Goal: Find specific fact: Find specific fact

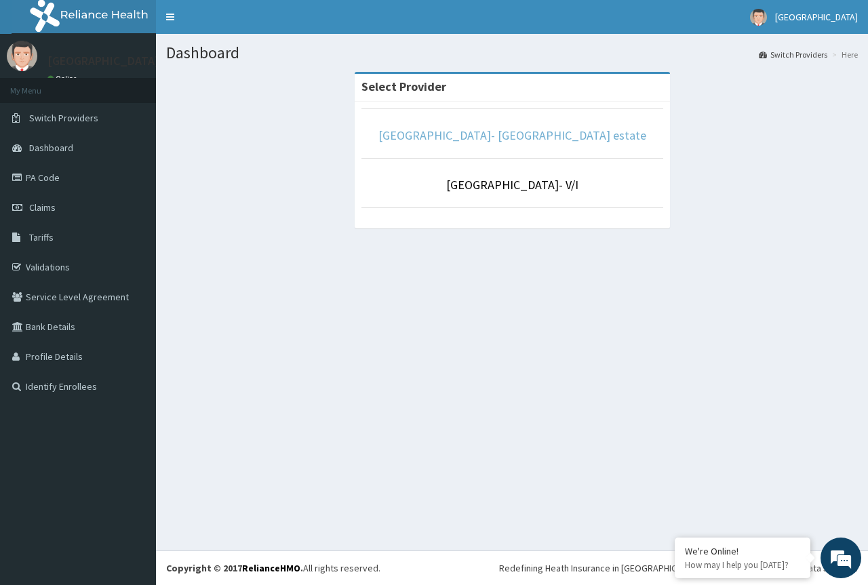
click at [524, 140] on link "[GEOGRAPHIC_DATA]- [GEOGRAPHIC_DATA] estate" at bounding box center [513, 136] width 268 height 16
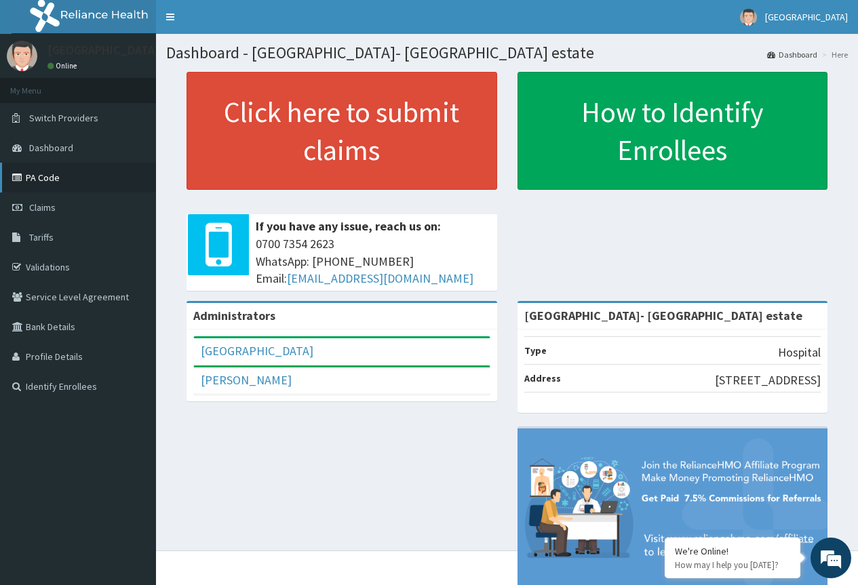
click at [52, 180] on link "PA Code" at bounding box center [78, 178] width 156 height 30
click at [50, 235] on span "Tariffs" at bounding box center [41, 237] width 24 height 12
click at [45, 240] on span "Tariffs" at bounding box center [41, 237] width 24 height 12
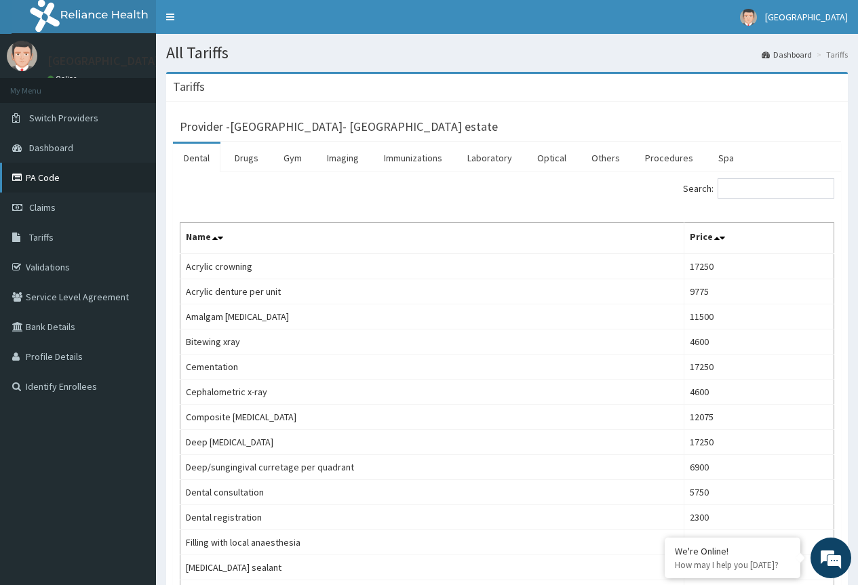
click at [52, 178] on link "PA Code" at bounding box center [78, 178] width 156 height 30
click at [248, 159] on link "Drugs" at bounding box center [246, 158] width 45 height 28
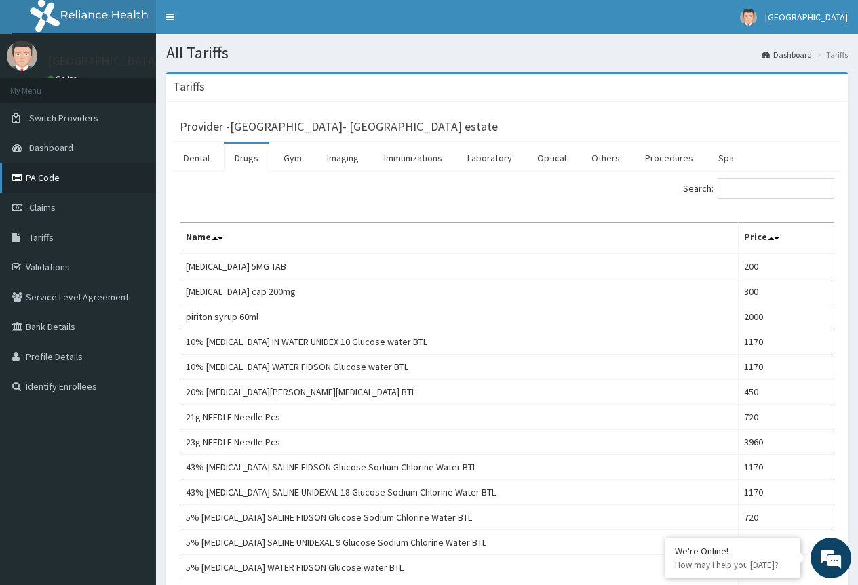
click at [40, 176] on link "PA Code" at bounding box center [78, 178] width 156 height 30
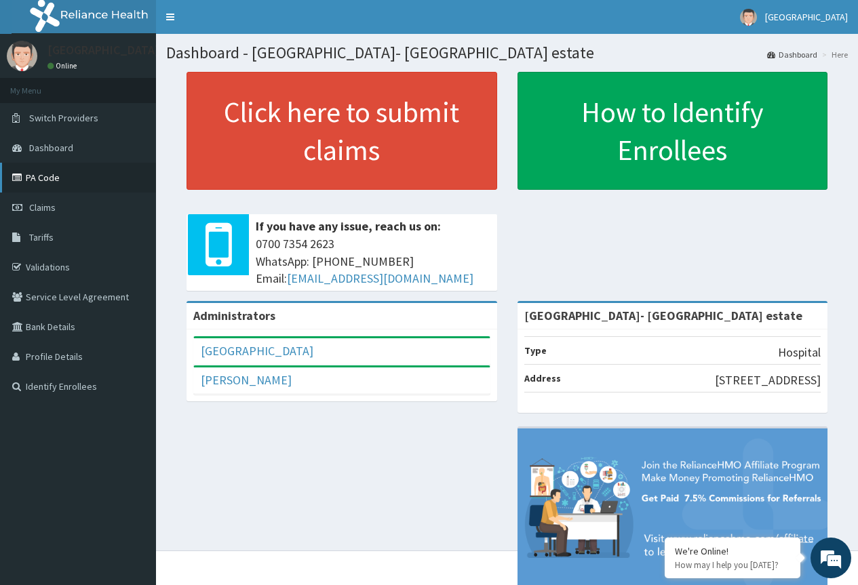
click at [51, 179] on link "PA Code" at bounding box center [78, 178] width 156 height 30
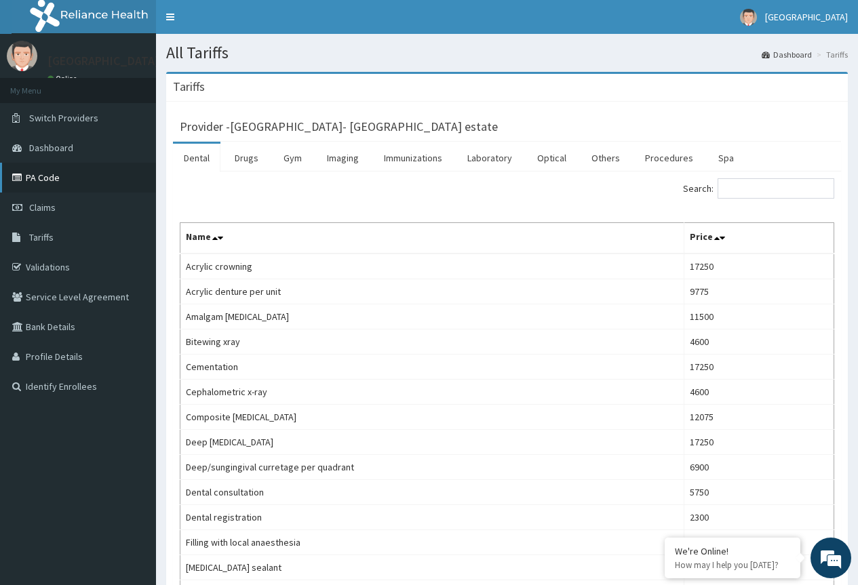
click at [42, 178] on link "PA Code" at bounding box center [78, 178] width 156 height 30
click at [244, 159] on link "Drugs" at bounding box center [246, 158] width 45 height 28
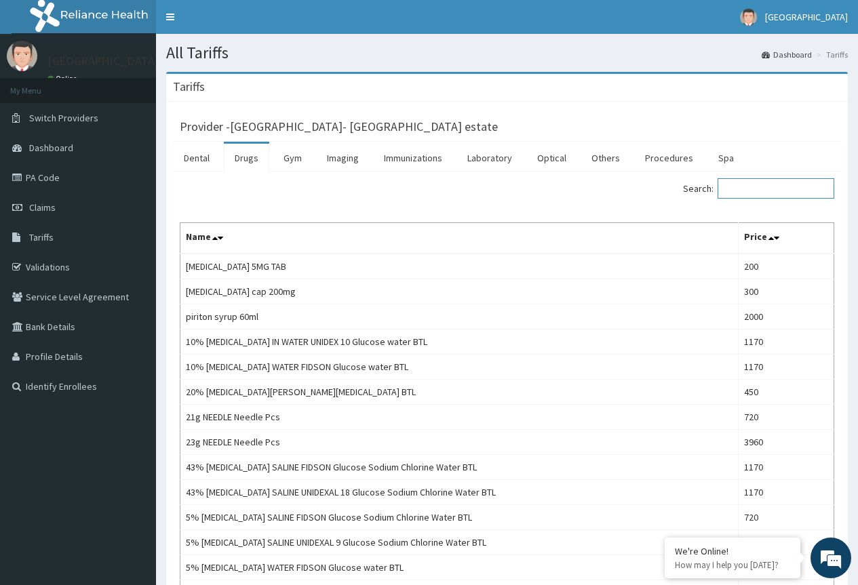
click at [772, 191] on input "Search:" at bounding box center [776, 188] width 117 height 20
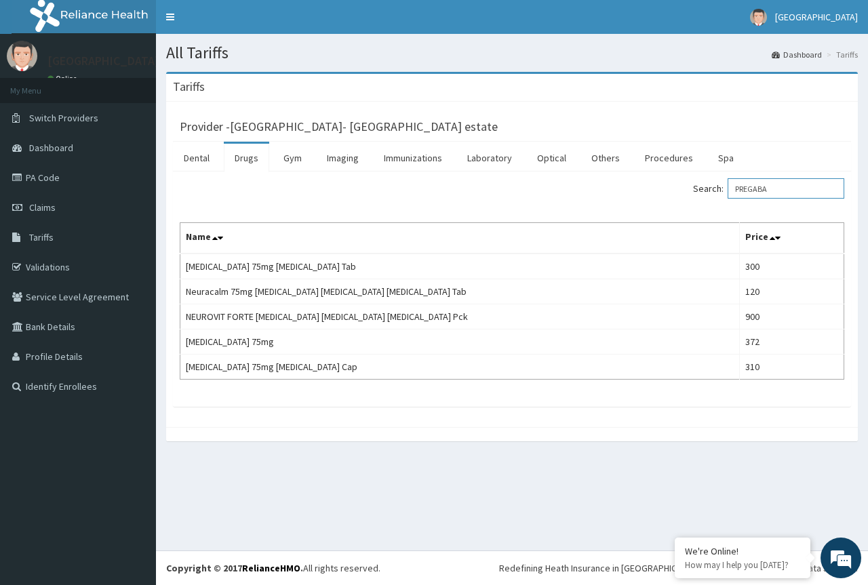
drag, startPoint x: 780, startPoint y: 191, endPoint x: 711, endPoint y: 184, distance: 69.6
click at [711, 184] on label "Search: PREGABA" at bounding box center [768, 188] width 151 height 20
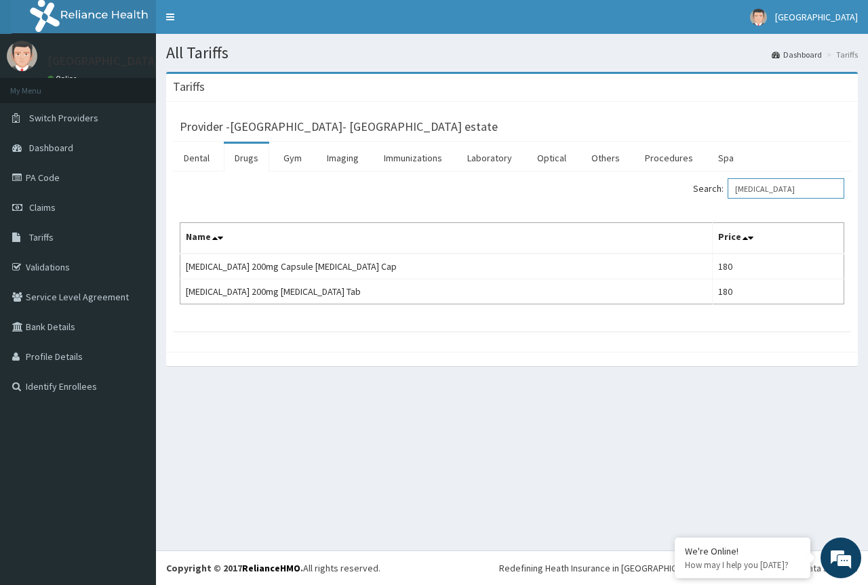
type input "[MEDICAL_DATA]"
